Goal: Information Seeking & Learning: Find specific fact

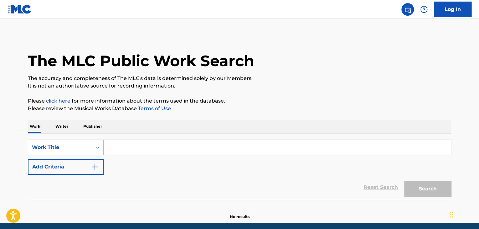
click at [84, 146] on div "Work Title" at bounding box center [66, 147] width 76 height 16
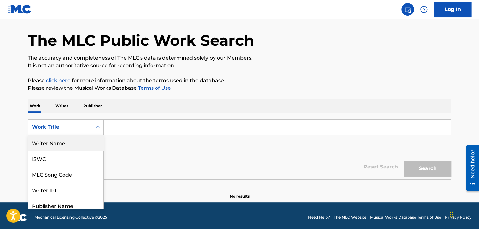
click at [64, 147] on div "Writer Name" at bounding box center [65, 143] width 75 height 16
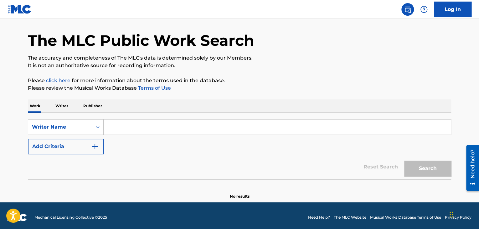
click at [113, 132] on input "Search Form" at bounding box center [278, 126] width 348 height 15
paste input "[PERSON_NAME] and [PERSON_NAME]"
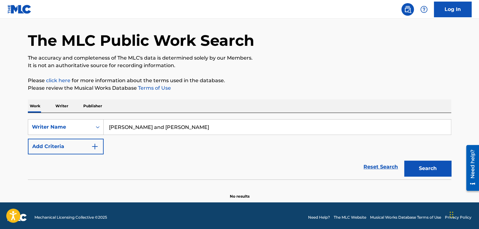
type input "[PERSON_NAME] and [PERSON_NAME]"
click at [405, 160] on button "Search" at bounding box center [428, 168] width 47 height 16
click at [74, 129] on div "Writer Name" at bounding box center [60, 127] width 56 height 8
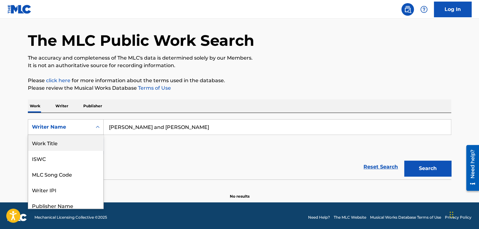
click at [59, 142] on div "Work Title" at bounding box center [65, 143] width 75 height 16
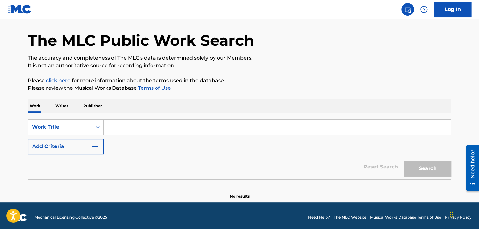
click at [137, 133] on input "Search Form" at bounding box center [278, 126] width 348 height 15
paste input "[PERSON_NAME] and [PERSON_NAME]"
type input "J"
paste input "Fresh Eyes"
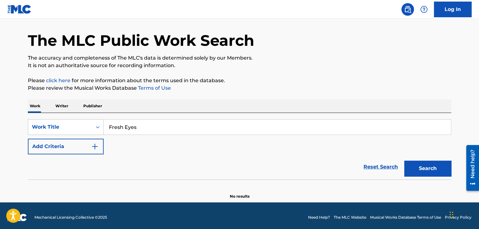
type input "Fresh Eyes"
click at [405, 160] on button "Search" at bounding box center [428, 168] width 47 height 16
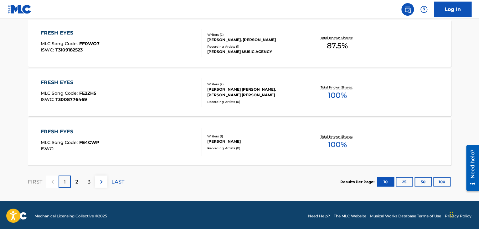
scroll to position [537, 0]
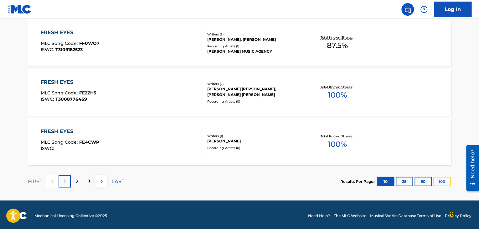
click at [444, 184] on button "100" at bounding box center [442, 180] width 17 height 9
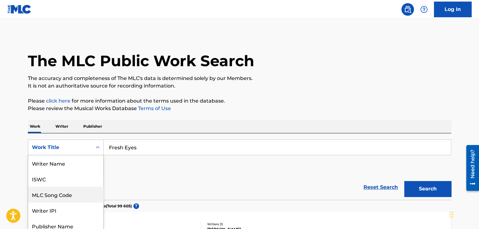
scroll to position [15, 0]
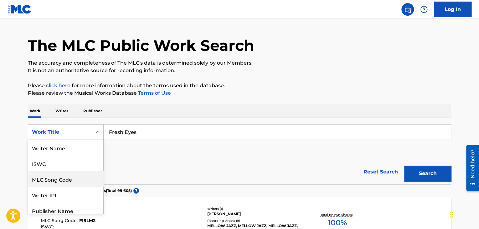
click at [79, 140] on div "8 results available. Use Up and Down to choose options, press Enter to select t…" at bounding box center [66, 132] width 76 height 16
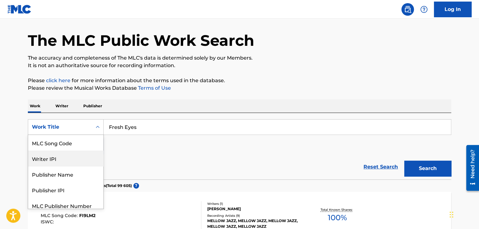
click at [71, 155] on div "Writer IPI" at bounding box center [65, 158] width 75 height 16
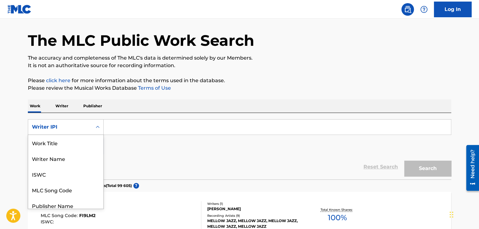
click at [71, 128] on div "Writer IPI" at bounding box center [60, 127] width 56 height 8
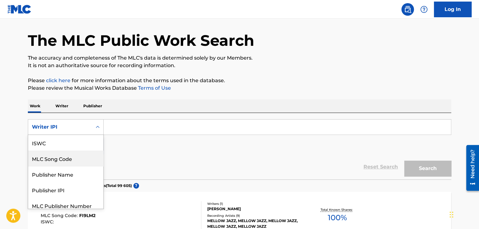
scroll to position [0, 0]
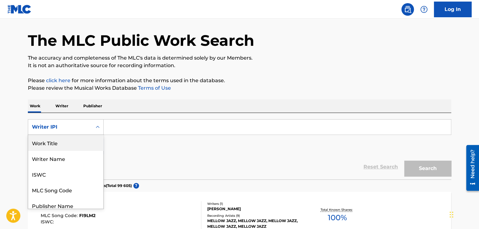
click at [68, 140] on div "Work Title" at bounding box center [65, 143] width 75 height 16
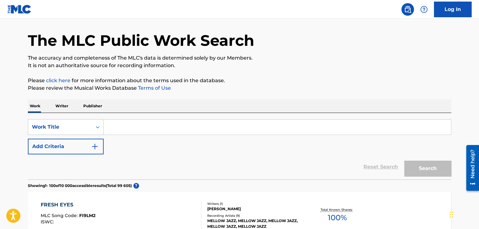
click at [110, 131] on input "Search Form" at bounding box center [278, 126] width 348 height 15
paste input "[PERSON_NAME]"
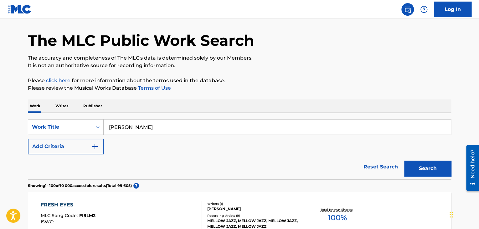
type input "[PERSON_NAME]"
click at [405, 160] on button "Search" at bounding box center [428, 168] width 47 height 16
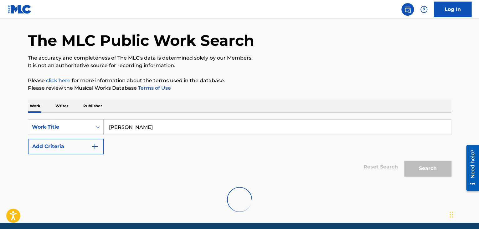
scroll to position [44, 0]
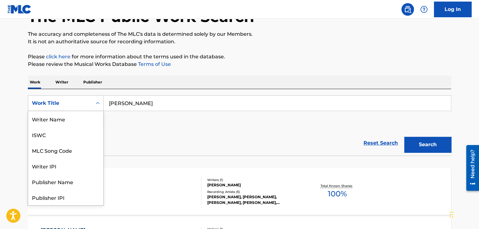
click at [86, 109] on div "Work Title" at bounding box center [66, 103] width 76 height 16
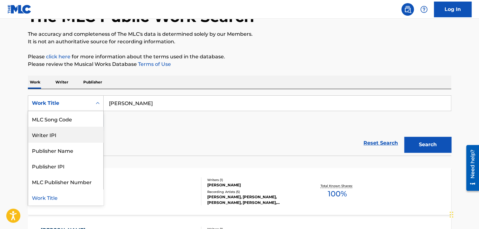
scroll to position [0, 0]
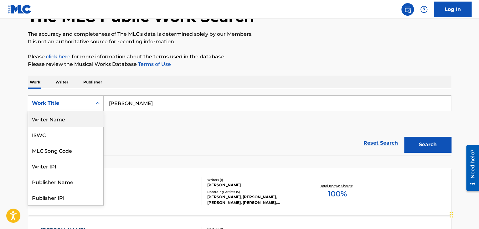
click at [69, 123] on div "Writer Name" at bounding box center [65, 119] width 75 height 16
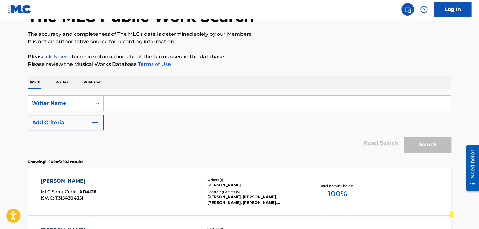
click at [141, 105] on input "Search Form" at bounding box center [278, 103] width 348 height 15
paste input "[PERSON_NAME]"
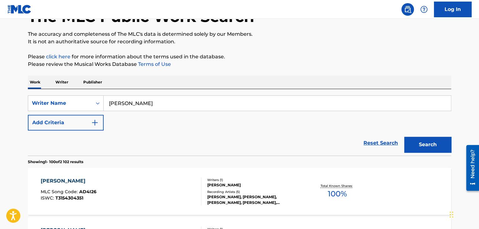
click at [405, 137] on button "Search" at bounding box center [428, 145] width 47 height 16
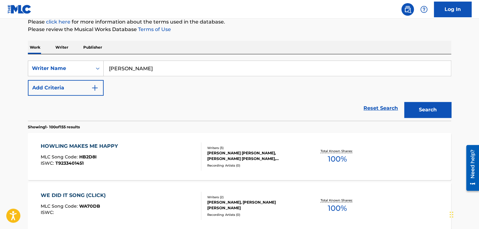
scroll to position [78, 0]
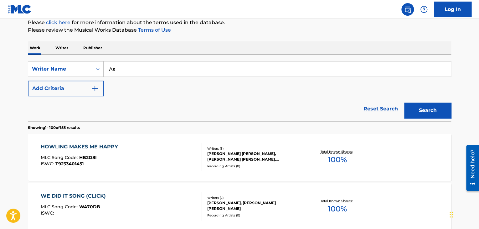
type input "A"
click at [78, 69] on div "Writer Name" at bounding box center [60, 69] width 56 height 8
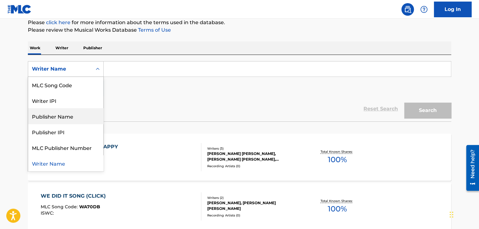
scroll to position [0, 0]
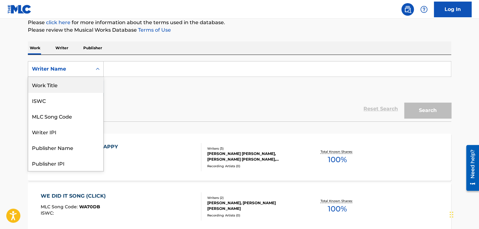
click at [54, 88] on div "Work Title" at bounding box center [65, 85] width 75 height 16
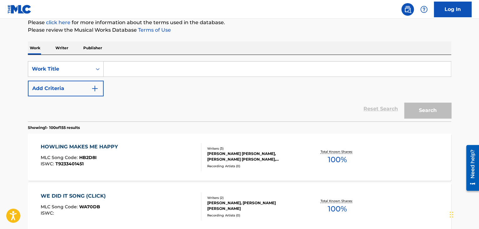
click at [110, 75] on input "Search Form" at bounding box center [278, 68] width 348 height 15
paste input "Give Me Faith"
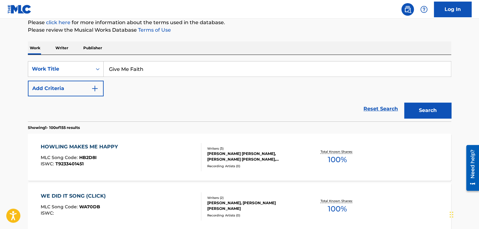
type input "Give Me Faith"
click at [405, 102] on button "Search" at bounding box center [428, 110] width 47 height 16
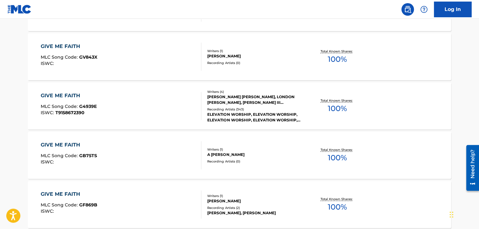
scroll to position [824, 0]
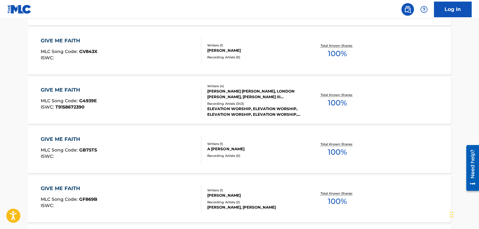
click at [58, 87] on div "GIVE ME FAITH" at bounding box center [69, 90] width 56 height 8
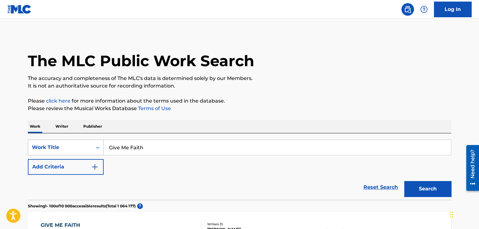
drag, startPoint x: 149, startPoint y: 150, endPoint x: 78, endPoint y: 148, distance: 70.5
click at [78, 148] on div "SearchWithCriteriabed42ebf-5d17-4a48-9016-f8c6ac7a1b4d Work Title Give Me Faith" at bounding box center [240, 147] width 424 height 16
paste input "More Than Air"
type input "More Than Air"
click at [405, 181] on button "Search" at bounding box center [428, 189] width 47 height 16
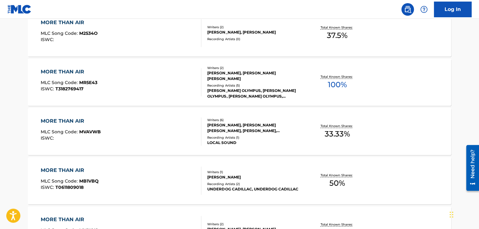
scroll to position [203, 0]
click at [58, 121] on div "MORE THAN AIR" at bounding box center [71, 121] width 60 height 8
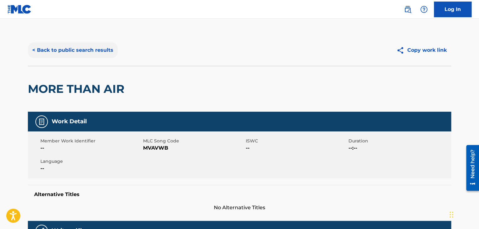
click at [48, 54] on button "< Back to public search results" at bounding box center [73, 50] width 90 height 16
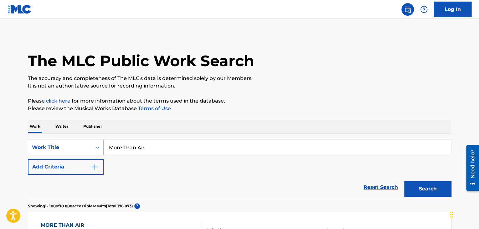
click at [67, 142] on div "Work Title" at bounding box center [66, 147] width 76 height 16
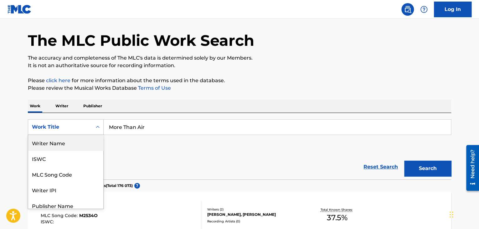
click at [56, 141] on div "Writer Name" at bounding box center [65, 143] width 75 height 16
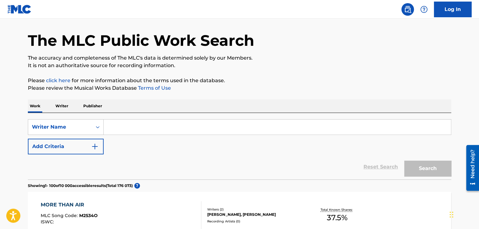
click at [136, 131] on input "Search Form" at bounding box center [278, 126] width 348 height 15
paste input "[PERSON_NAME]"
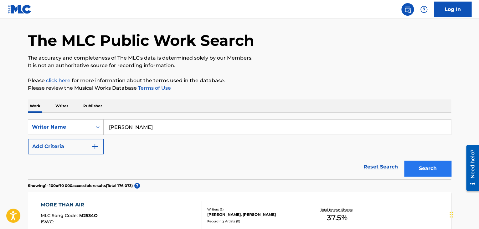
type input "[PERSON_NAME]"
click at [422, 166] on button "Search" at bounding box center [428, 168] width 47 height 16
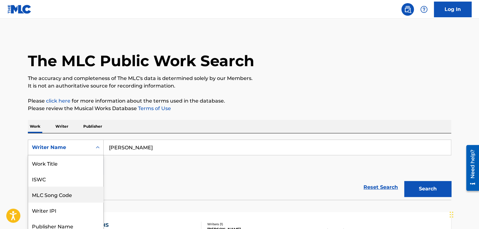
click at [85, 146] on div "8 results available. Use Up and Down to choose options, press Enter to select t…" at bounding box center [66, 147] width 76 height 16
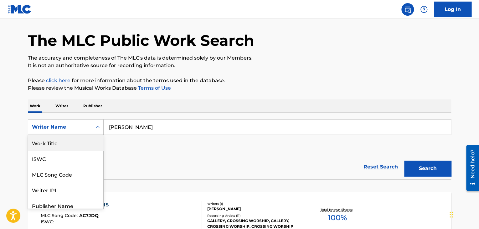
click at [72, 146] on div "Work Title" at bounding box center [65, 143] width 75 height 16
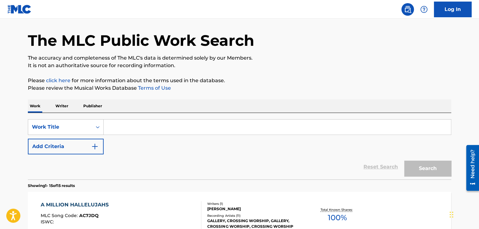
click at [134, 129] on input "Search Form" at bounding box center [278, 126] width 348 height 15
paste input "Wind + Waves"
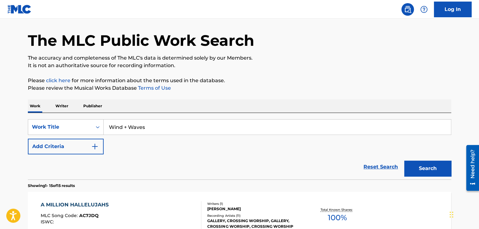
type input "Wind + Waves"
click at [405, 160] on button "Search" at bounding box center [428, 168] width 47 height 16
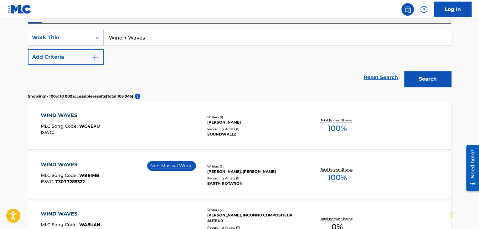
scroll to position [111, 0]
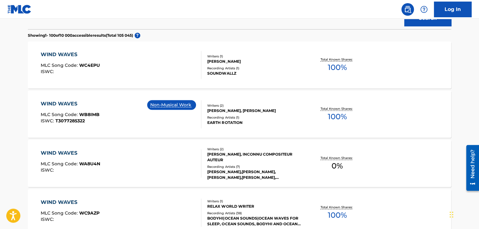
scroll to position [0, 0]
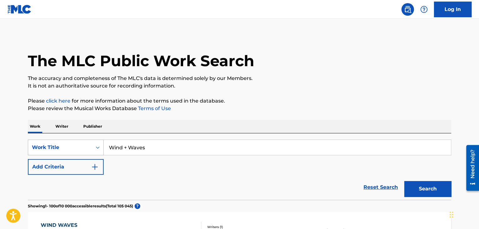
drag, startPoint x: 155, startPoint y: 144, endPoint x: 89, endPoint y: 152, distance: 67.2
click at [89, 152] on div "SearchWithCriteriae09350d6-416f-4df7-a07c-384e03cc0456 Work Title Wind + Waves" at bounding box center [240, 147] width 424 height 16
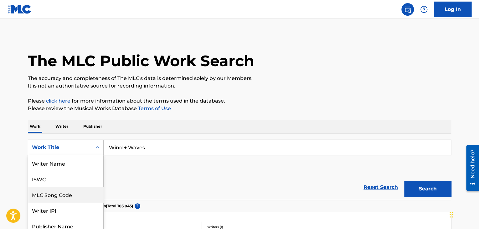
scroll to position [20, 0]
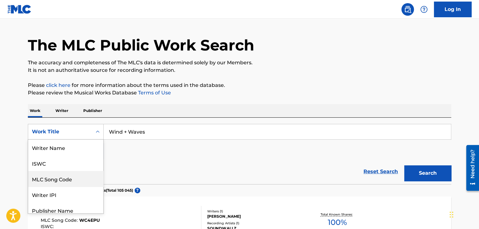
click at [84, 139] on div "8 results available. Use Up and Down to choose options, press Enter to select t…" at bounding box center [66, 132] width 76 height 16
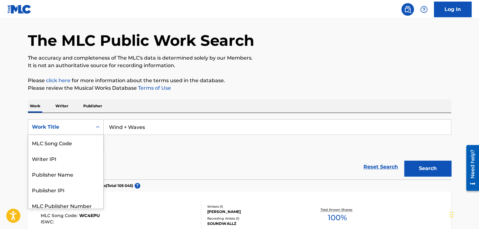
scroll to position [0, 0]
click at [61, 144] on div "Writer Name" at bounding box center [65, 143] width 75 height 16
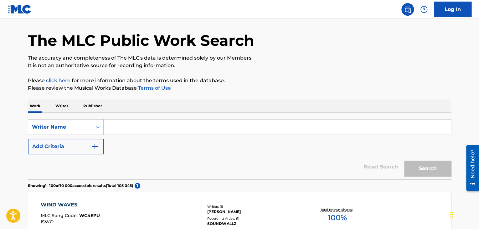
click at [144, 128] on input "Search Form" at bounding box center [278, 126] width 348 height 15
paste input "[PERSON_NAME] [PERSON_NAME]"
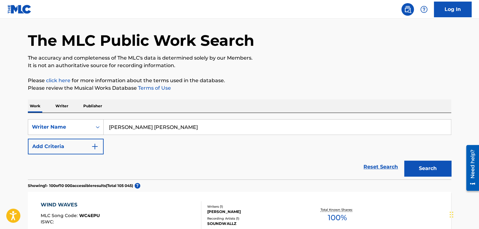
click at [405, 160] on button "Search" at bounding box center [428, 168] width 47 height 16
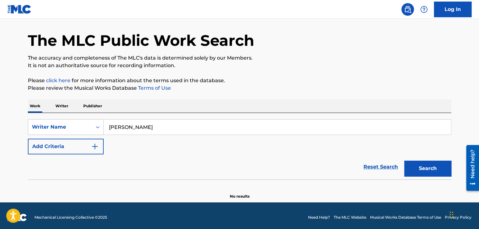
click at [405, 160] on button "Search" at bounding box center [428, 168] width 47 height 16
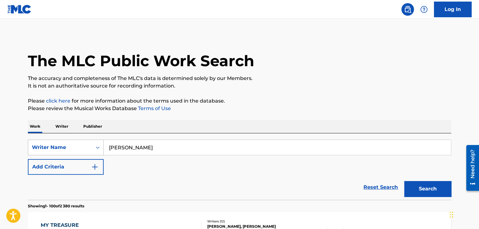
drag, startPoint x: 156, startPoint y: 149, endPoint x: 82, endPoint y: 151, distance: 74.3
click at [82, 151] on div "SearchWithCriteriaabb4496c-f8cf-44bd-9d1e-7d35edc3243b Writer Name [PERSON_NAME]" at bounding box center [240, 147] width 424 height 16
paste input "[PERSON_NAME]"
click at [135, 148] on input "[PERSON_NAME] [PERSON_NAME]" at bounding box center [278, 147] width 348 height 15
type input "[PERSON_NAME]"
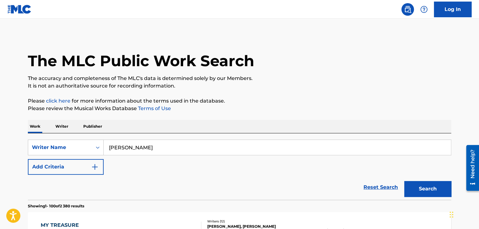
click at [405, 181] on button "Search" at bounding box center [428, 189] width 47 height 16
click at [59, 147] on div "Writer Name" at bounding box center [66, 147] width 76 height 16
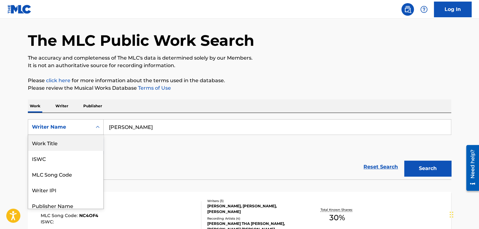
click at [53, 143] on div "Work Title" at bounding box center [65, 143] width 75 height 16
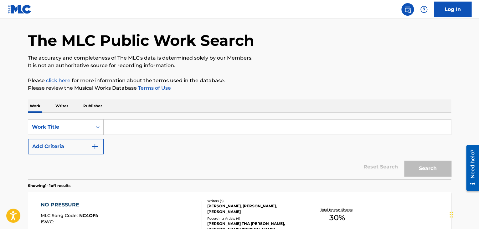
click at [129, 126] on input "Search Form" at bounding box center [278, 126] width 348 height 15
paste input "Vices"
type input "Vices"
click at [405, 160] on button "Search" at bounding box center [428, 168] width 47 height 16
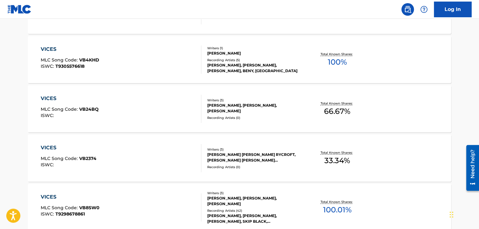
scroll to position [3132, 0]
